Goal: Use online tool/utility: Utilize a website feature to perform a specific function

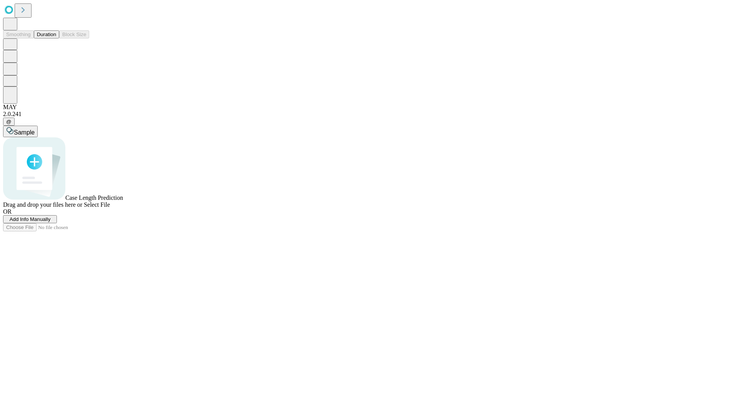
click at [56, 38] on button "Duration" at bounding box center [46, 34] width 25 height 8
click at [51, 222] on span "Add Info Manually" at bounding box center [30, 219] width 41 height 6
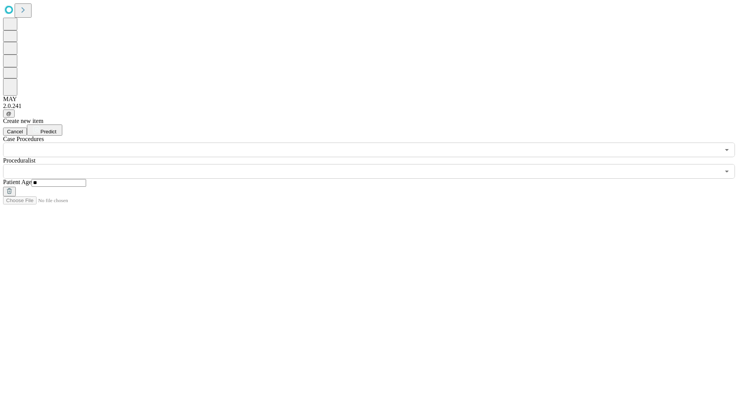
type input "**"
click at [374, 164] on input "text" at bounding box center [361, 171] width 717 height 15
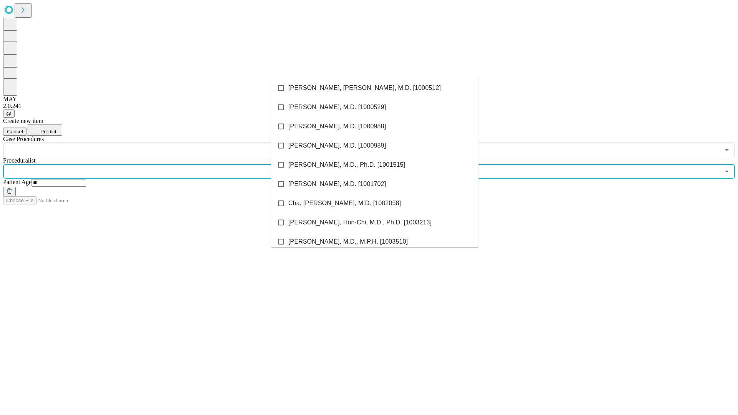
click at [375, 88] on li "[PERSON_NAME], [PERSON_NAME], M.D. [1000512]" at bounding box center [375, 87] width 208 height 19
click at [161, 143] on input "text" at bounding box center [361, 150] width 717 height 15
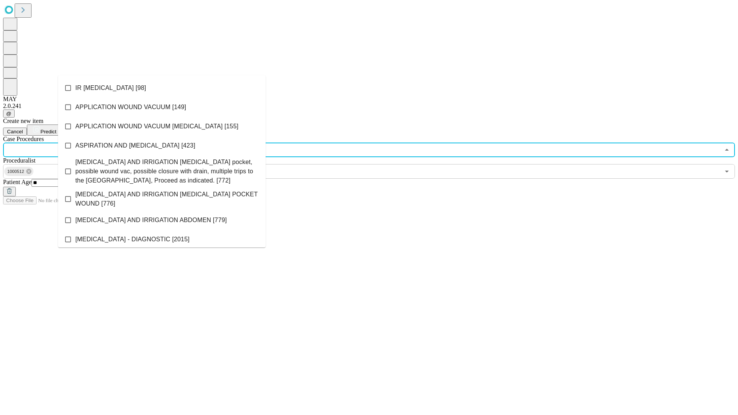
click at [162, 88] on li "IR [MEDICAL_DATA] [98]" at bounding box center [162, 87] width 208 height 19
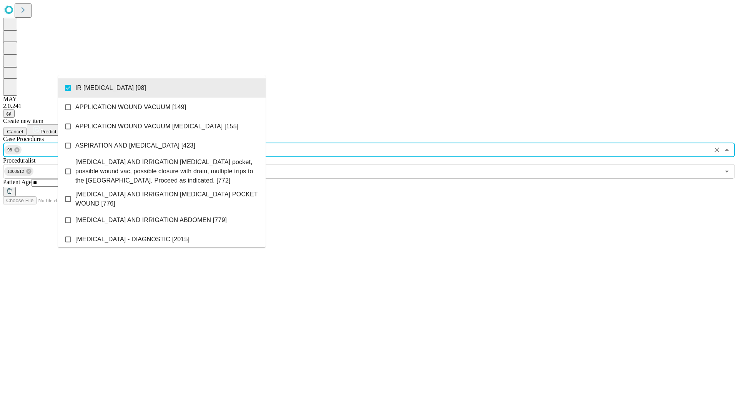
click at [56, 129] on span "Predict" at bounding box center [48, 132] width 16 height 6
